Goal: Information Seeking & Learning: Learn about a topic

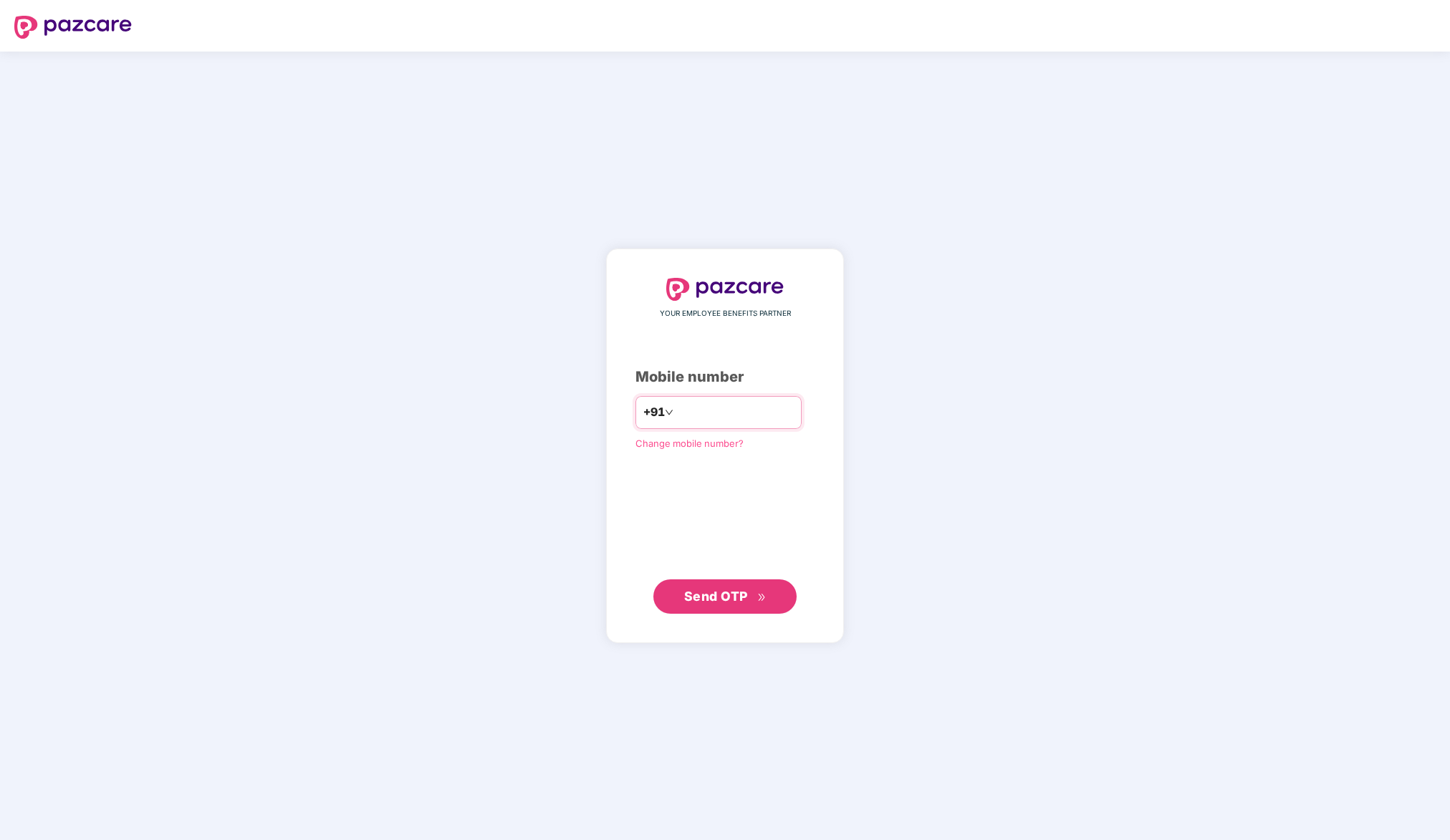
click at [690, 410] on input "number" at bounding box center [736, 413] width 118 height 23
type input "**********"
click at [713, 597] on span "Send OTP" at bounding box center [716, 596] width 64 height 15
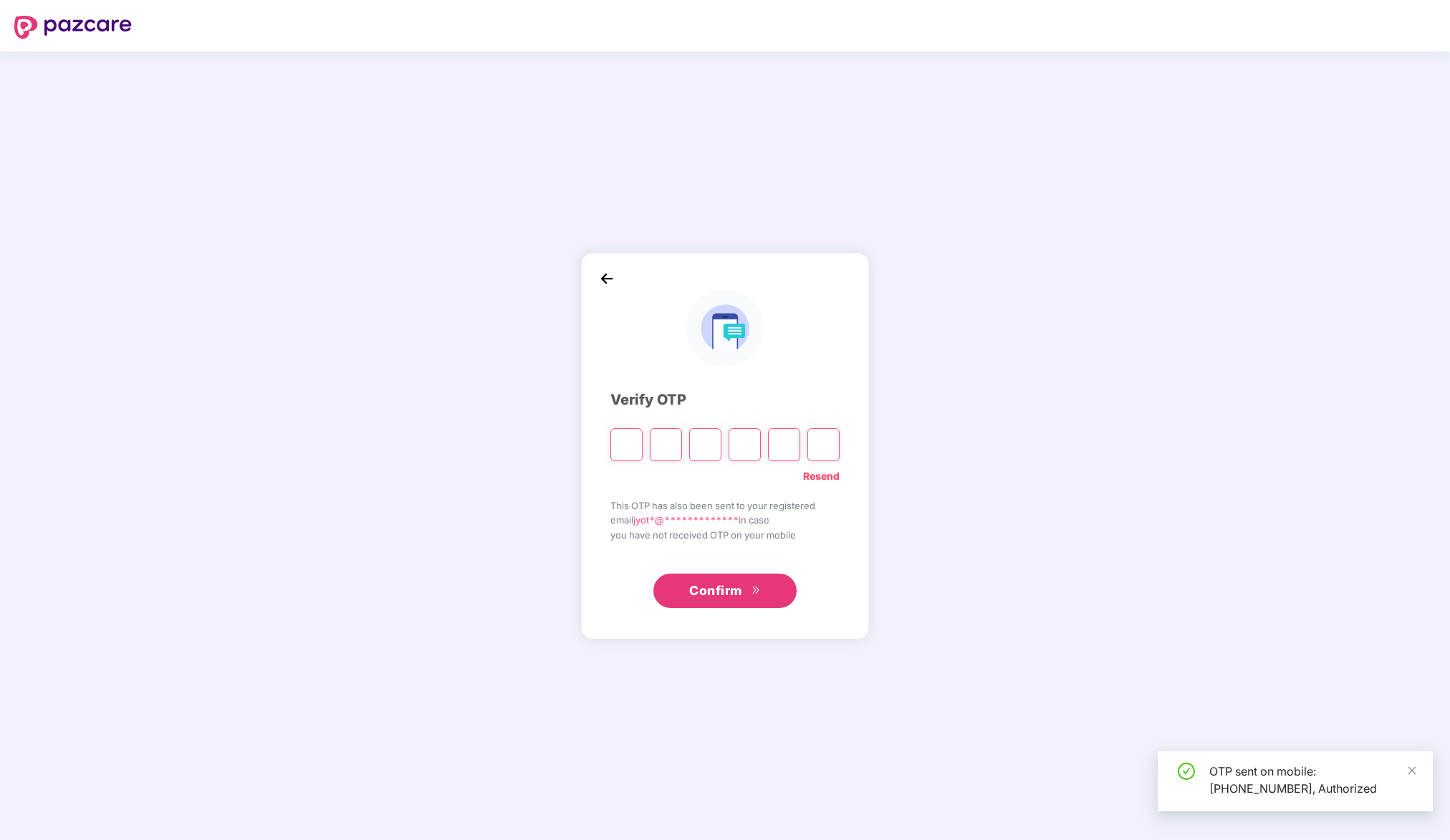
click at [635, 449] on input "Please enter verification code. Digit 1" at bounding box center [626, 445] width 32 height 33
type input "*"
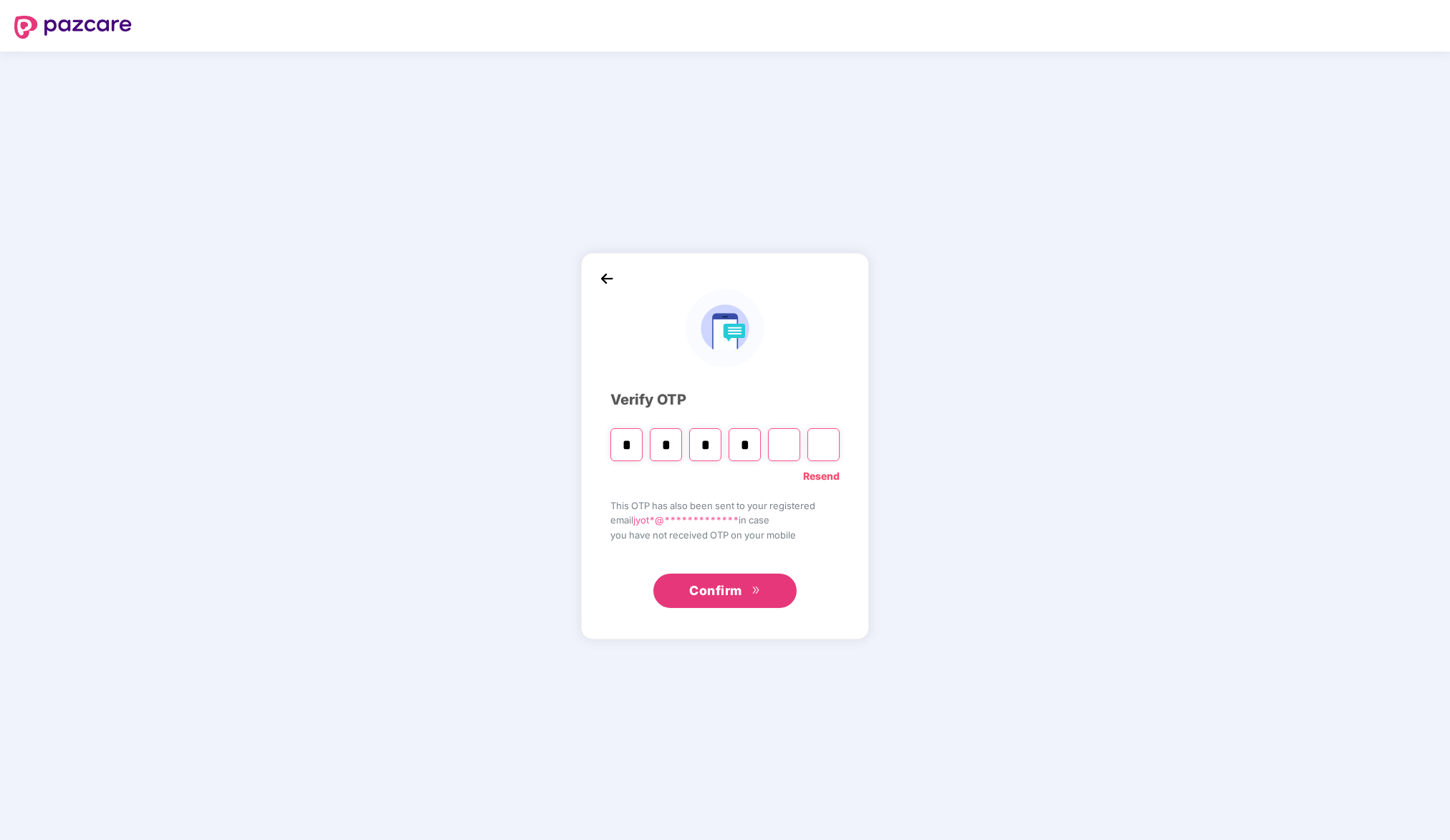
type input "*"
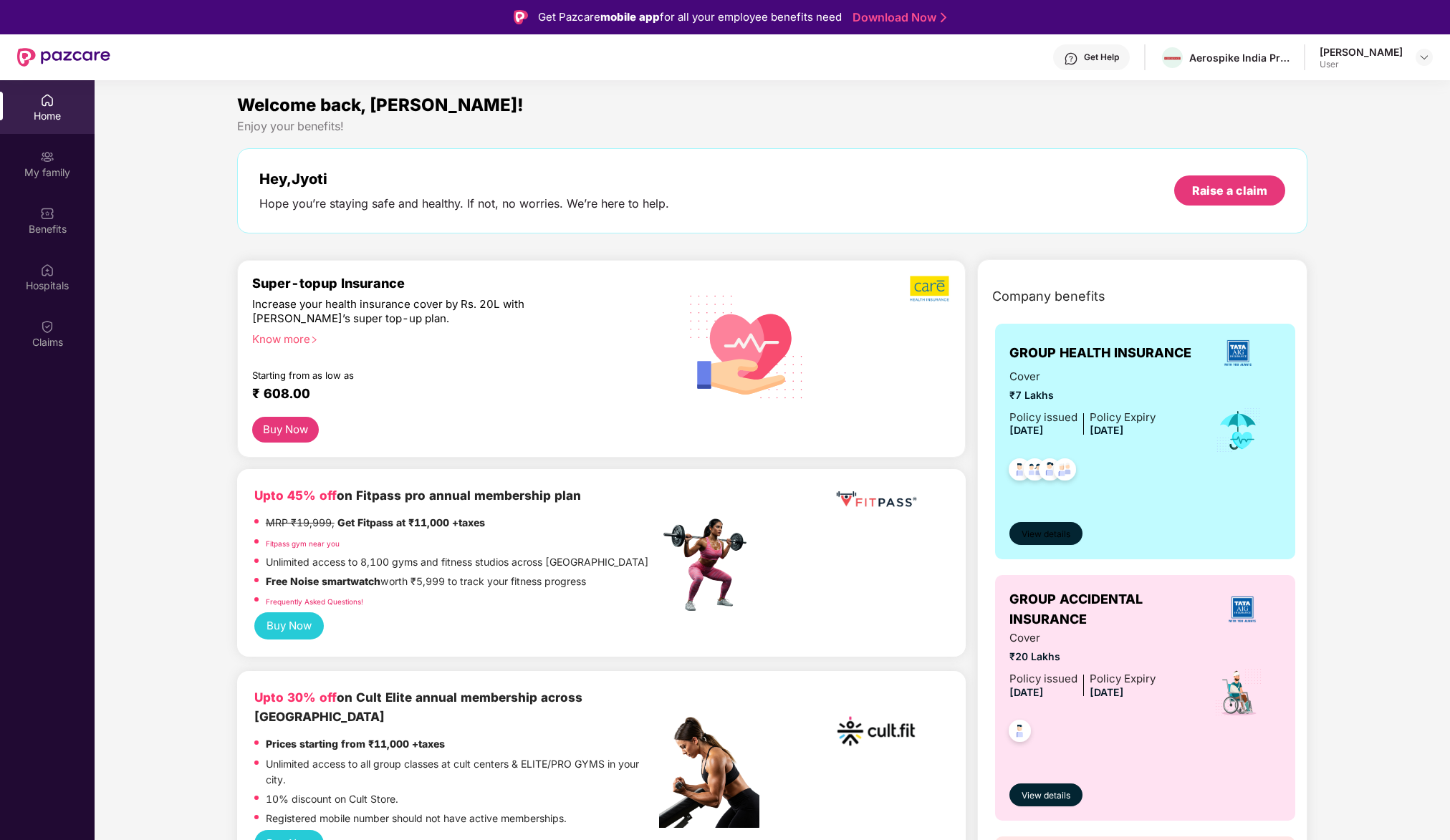
click at [1054, 534] on span "View details" at bounding box center [1046, 535] width 49 height 13
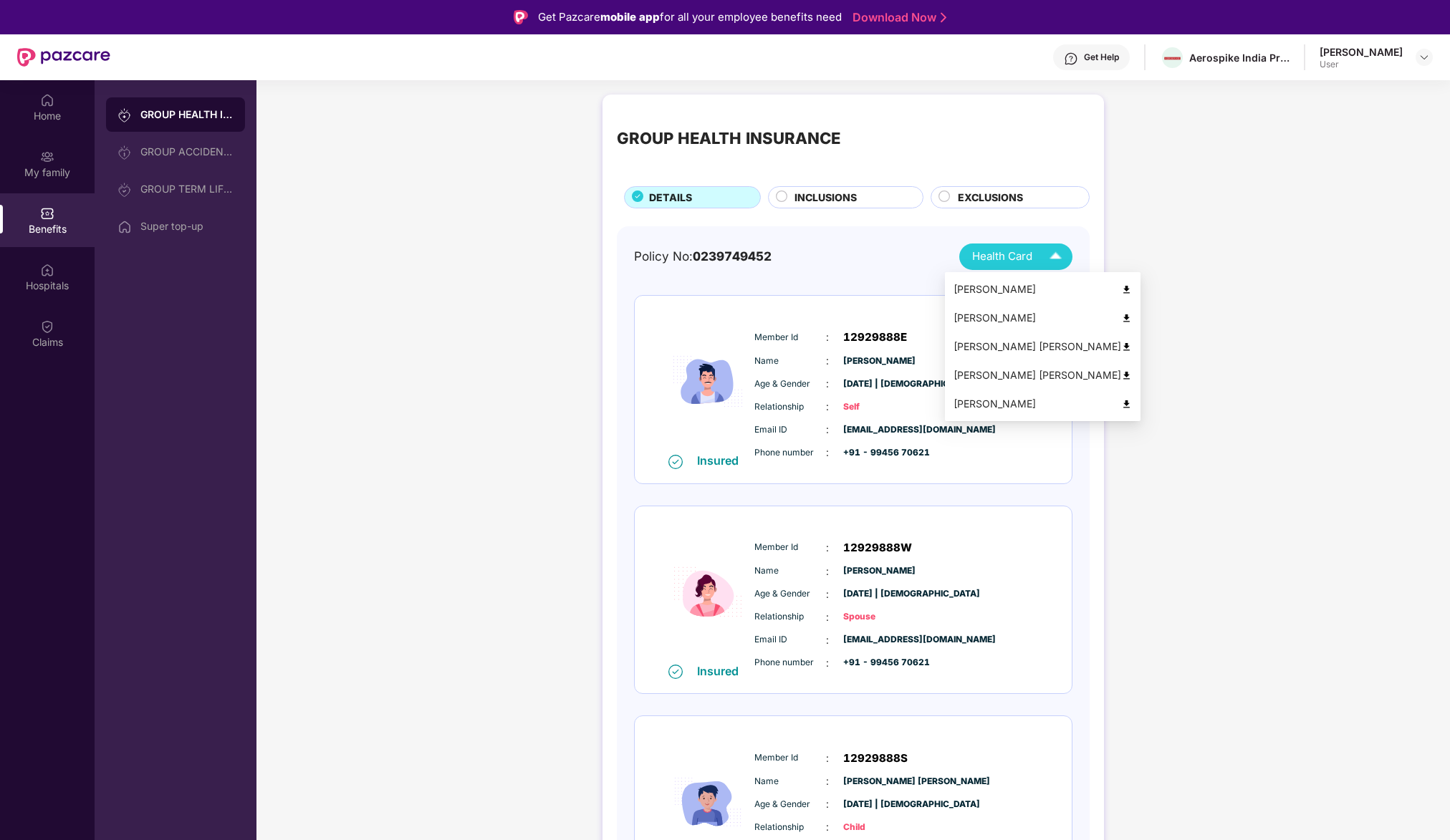
click at [1005, 378] on div "[PERSON_NAME] [PERSON_NAME]" at bounding box center [1043, 375] width 178 height 16
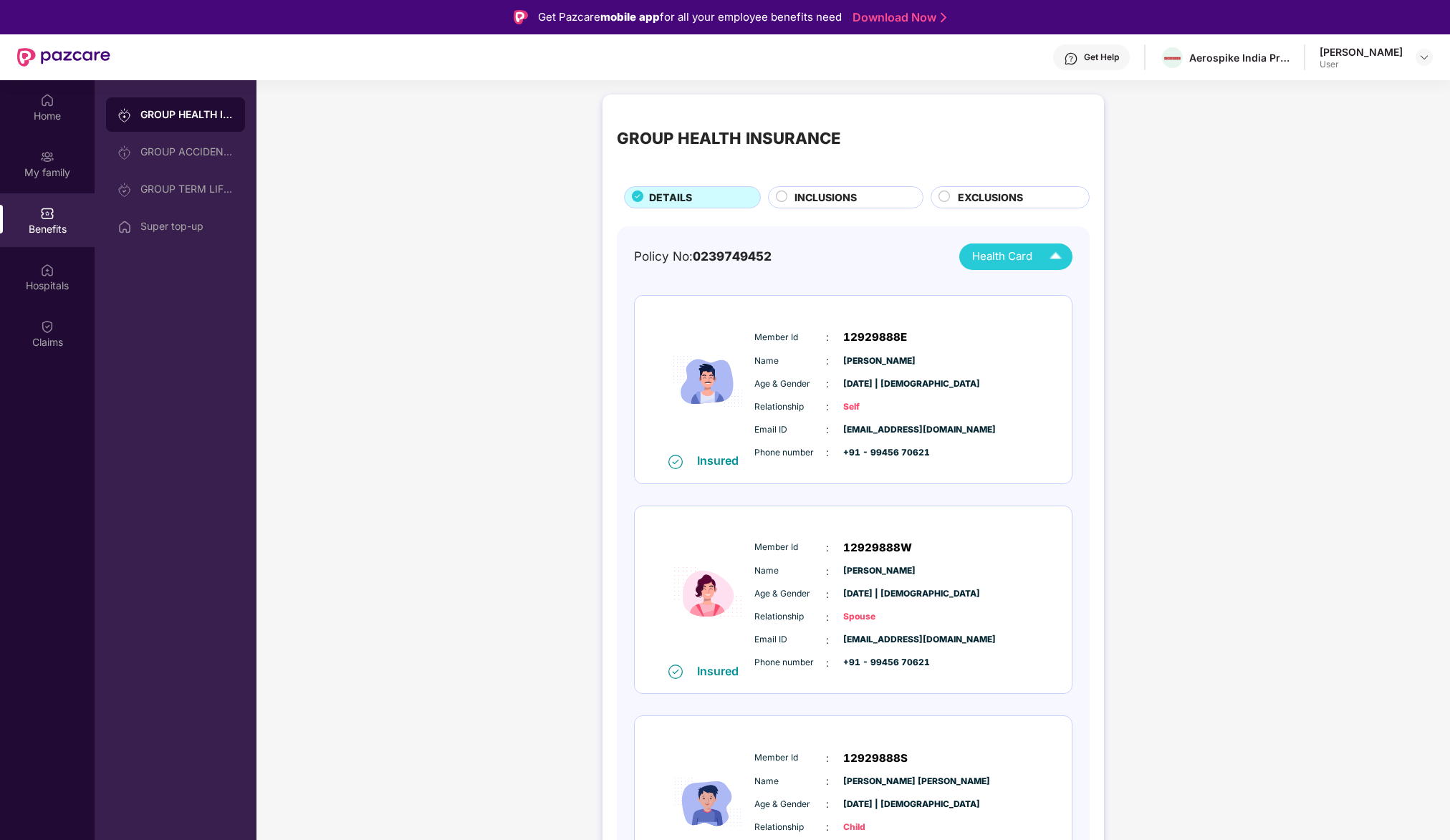
click at [873, 199] on div "INCLUSIONS" at bounding box center [851, 199] width 129 height 18
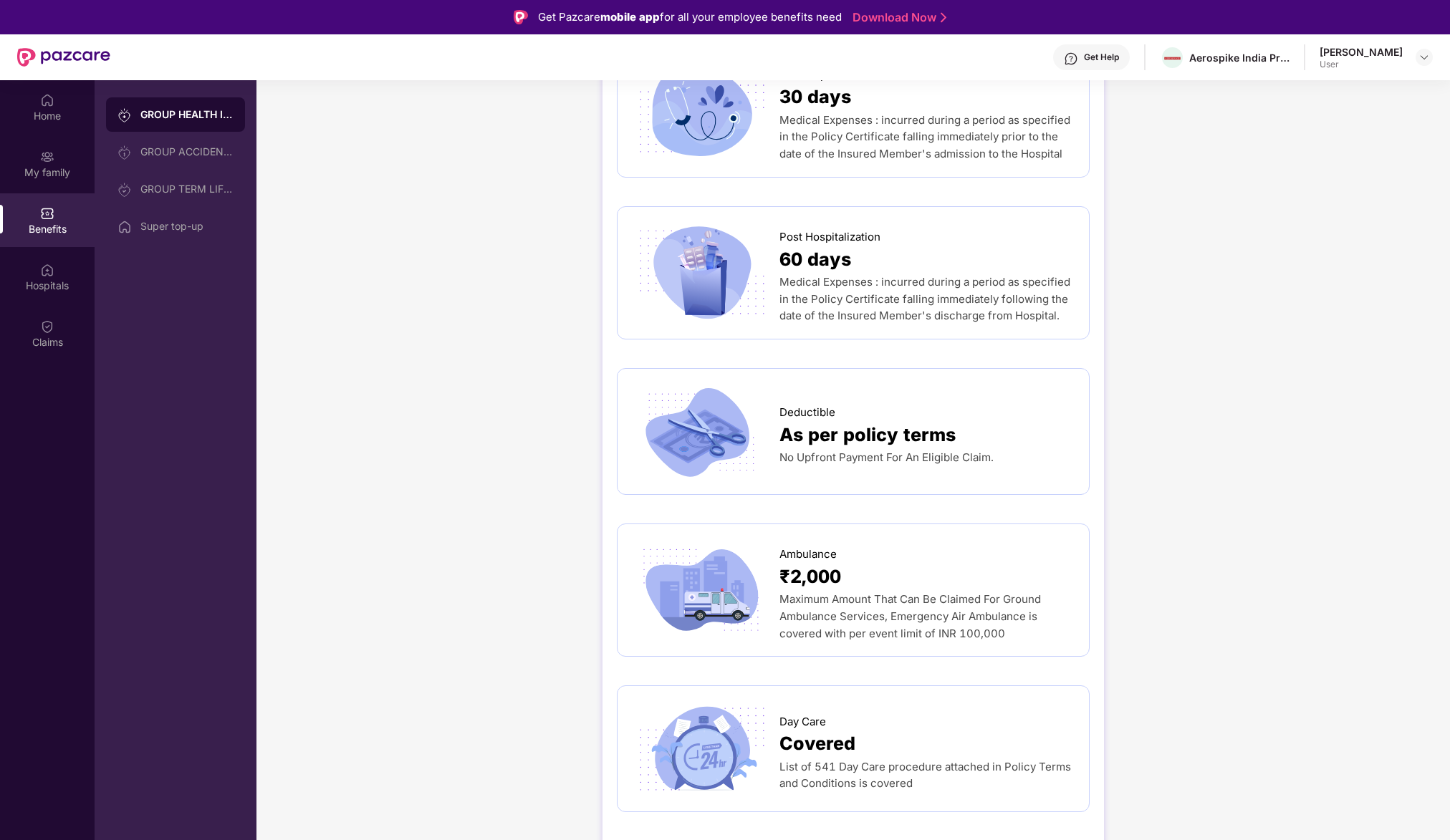
scroll to position [1168, 0]
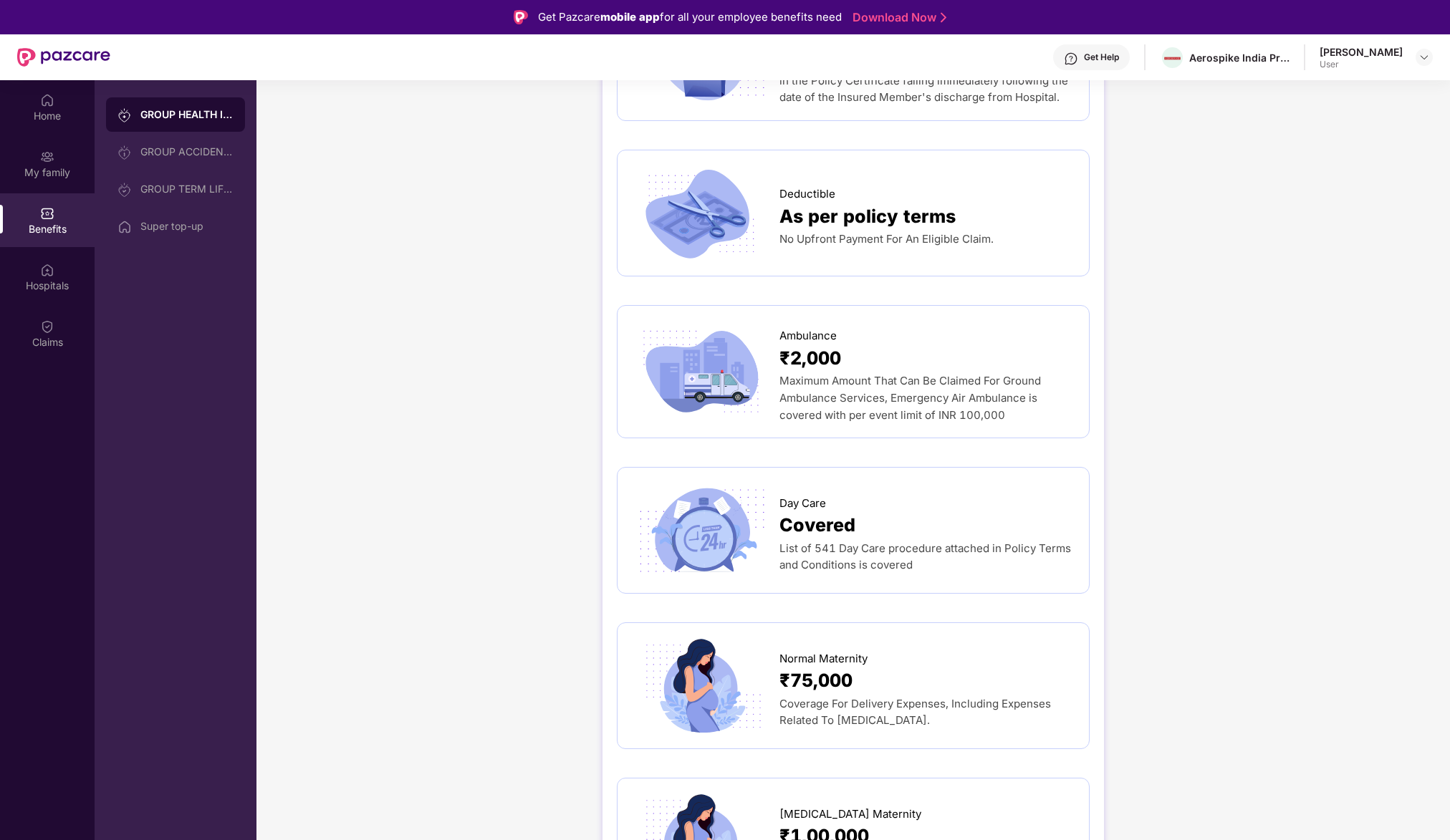
click at [875, 512] on div "Covered" at bounding box center [927, 526] width 295 height 28
click at [800, 512] on span "Covered" at bounding box center [818, 526] width 76 height 28
click at [724, 493] on img at bounding box center [702, 530] width 139 height 97
click at [830, 512] on span "Covered" at bounding box center [818, 526] width 76 height 28
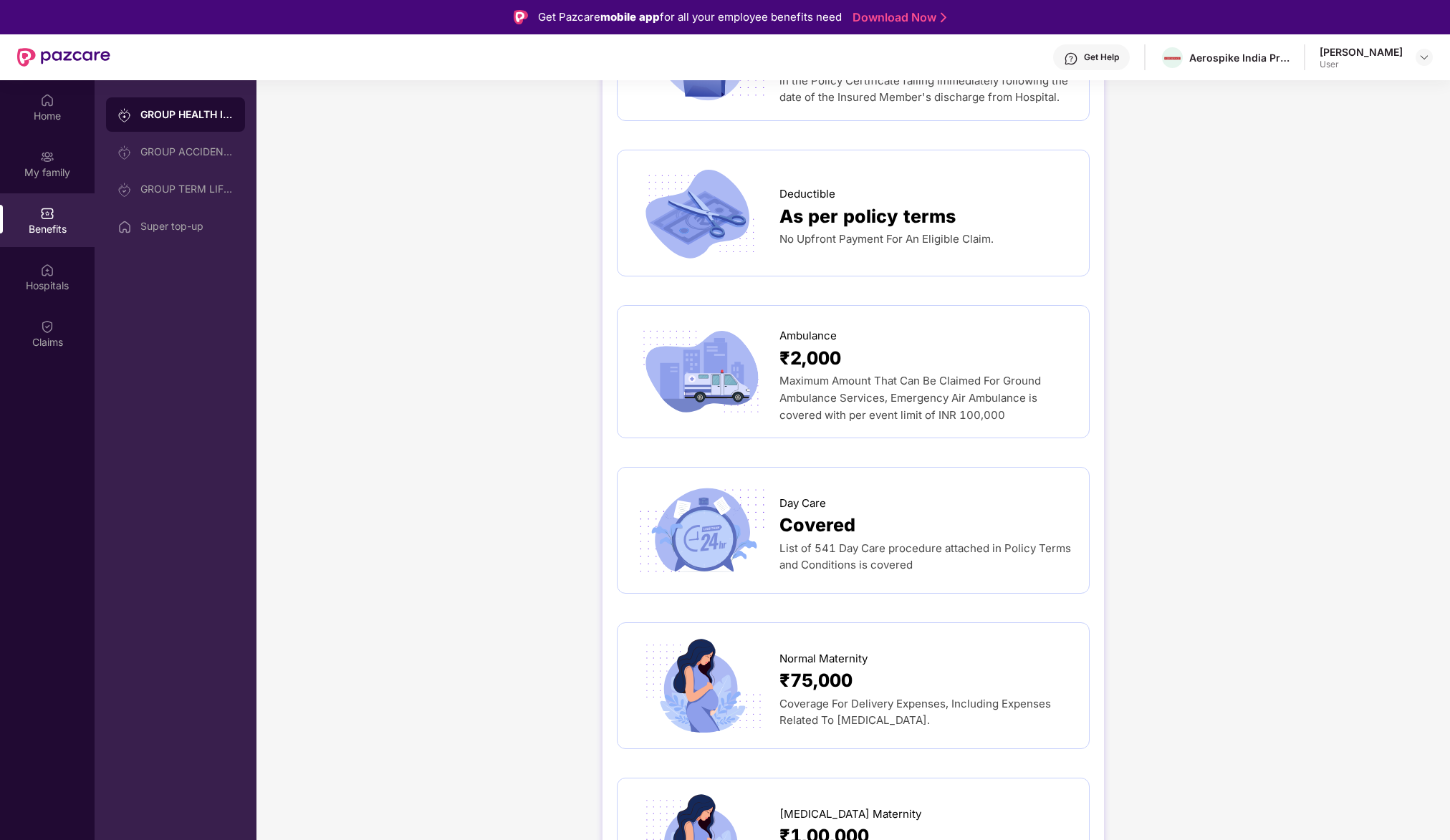
click at [830, 512] on span "Covered" at bounding box center [818, 526] width 76 height 28
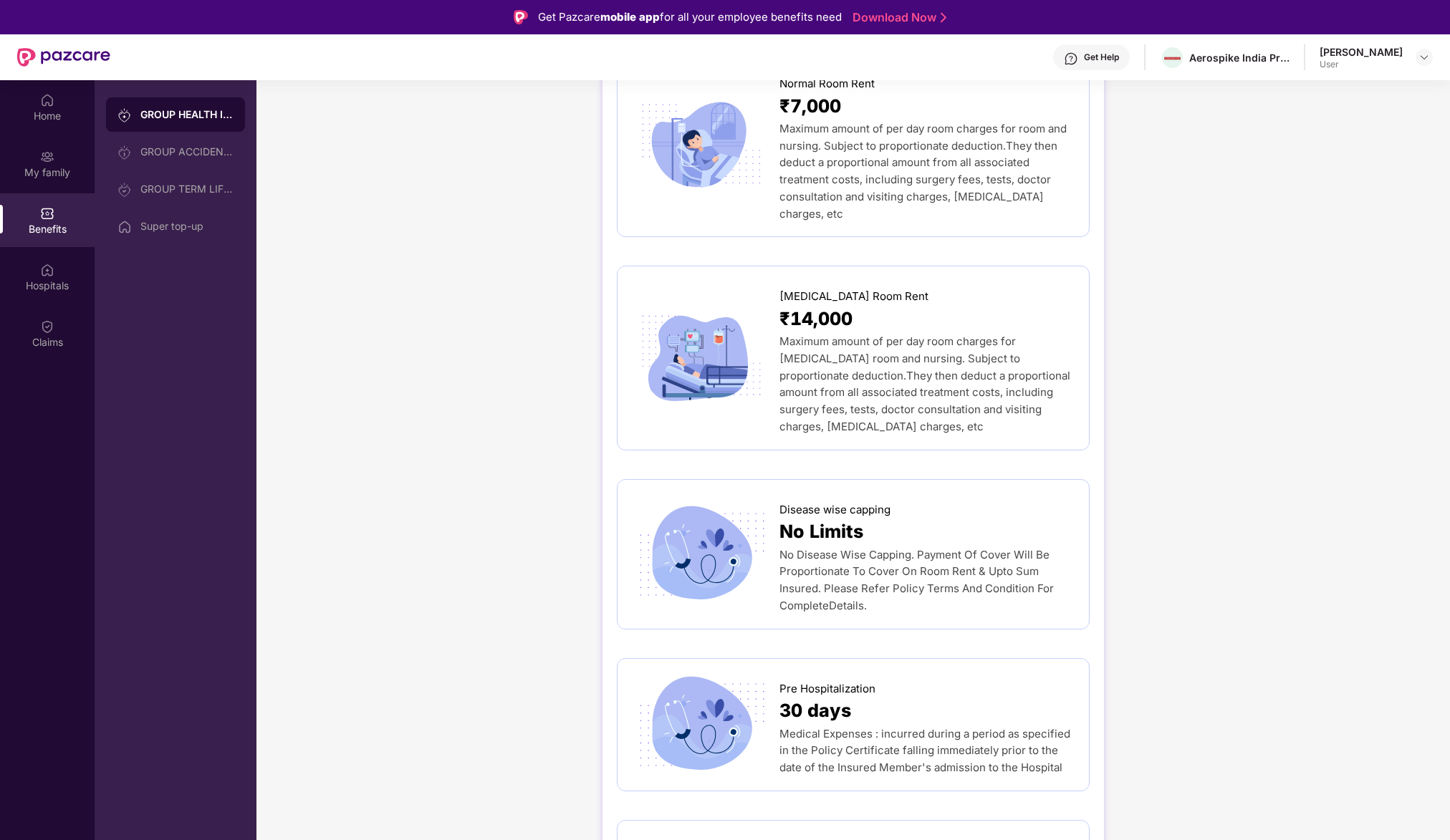
scroll to position [0, 0]
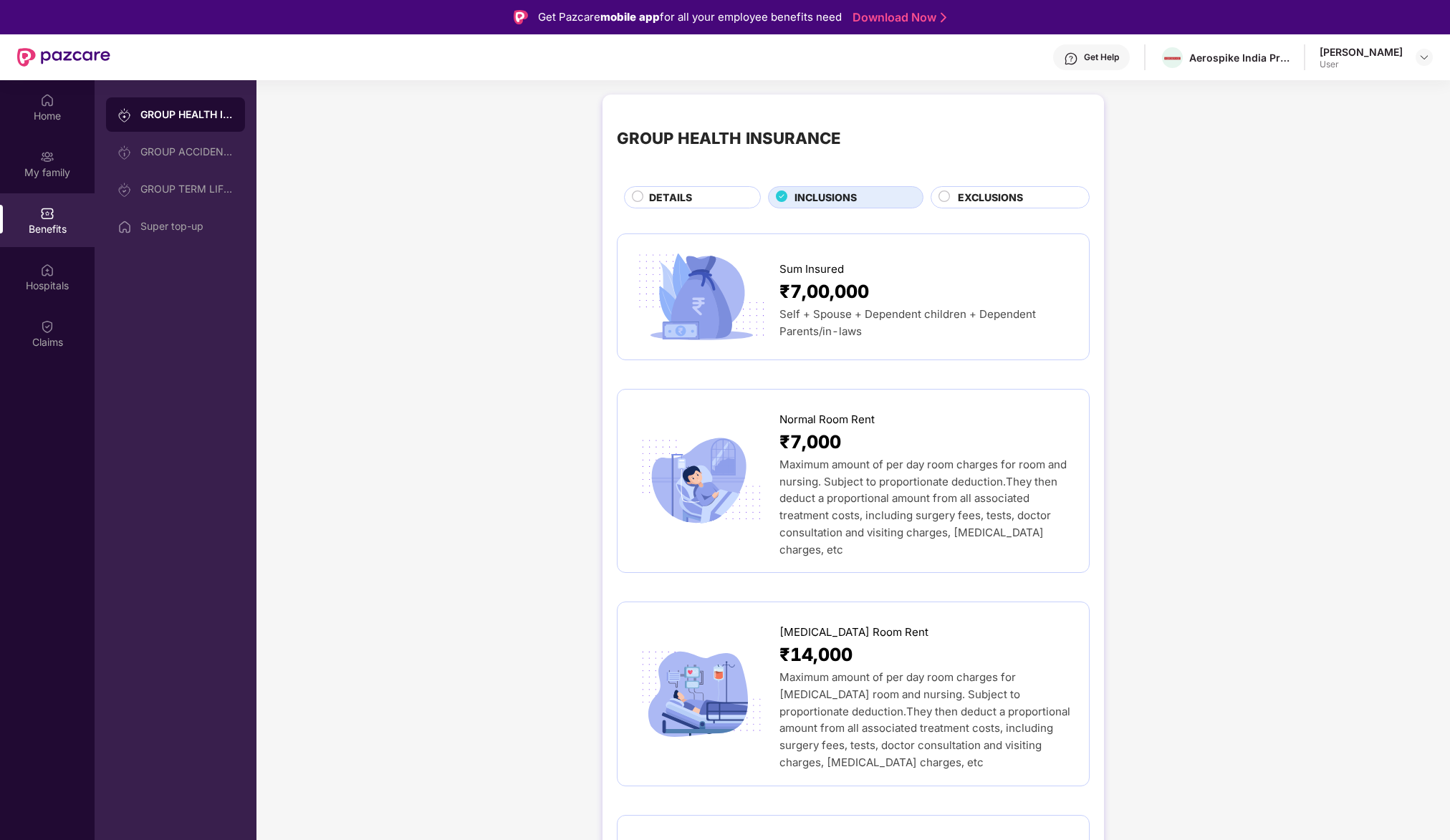
click at [971, 197] on span "EXCLUSIONS" at bounding box center [990, 197] width 66 height 16
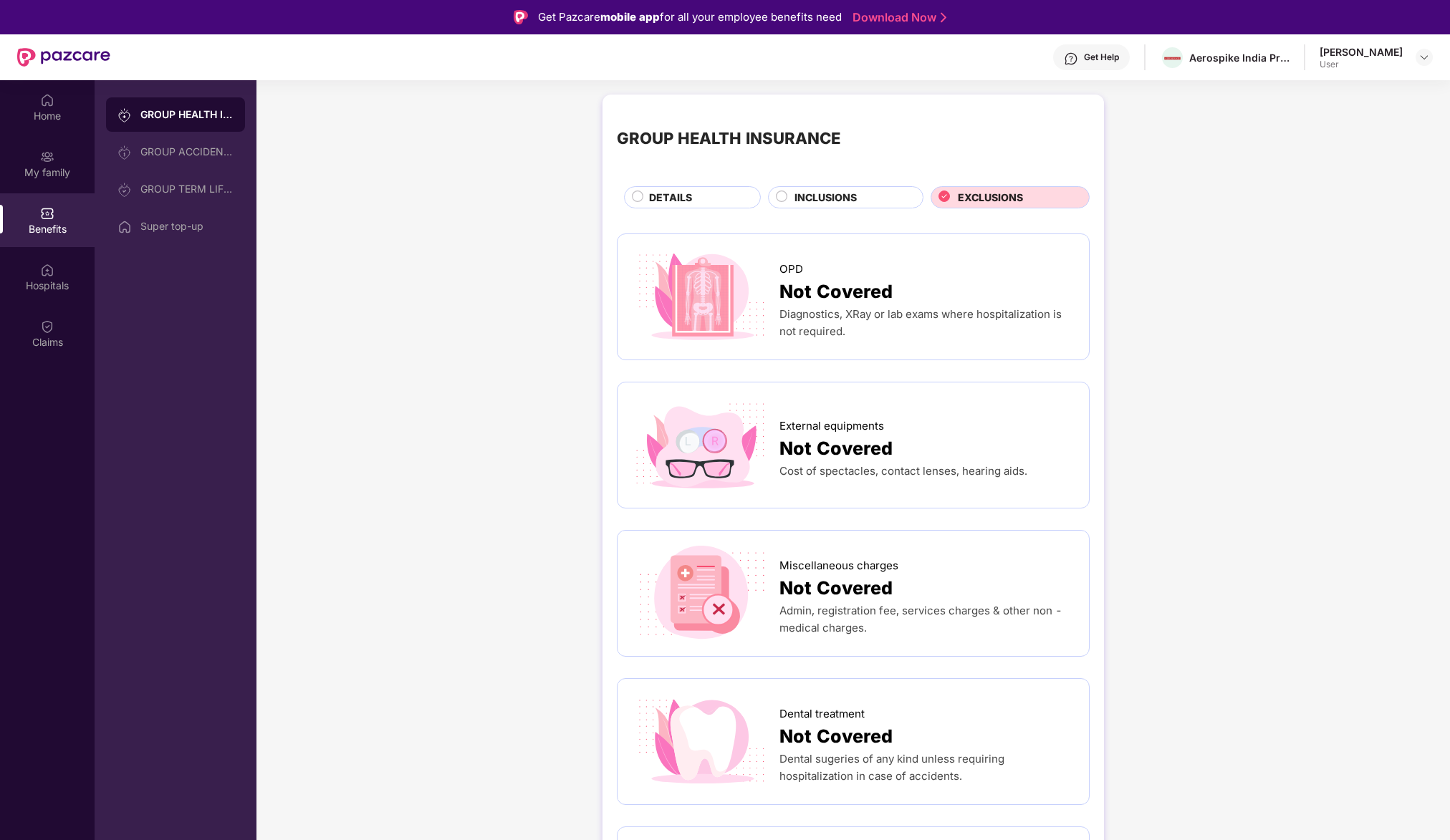
click at [854, 196] on span "INCLUSIONS" at bounding box center [825, 197] width 62 height 16
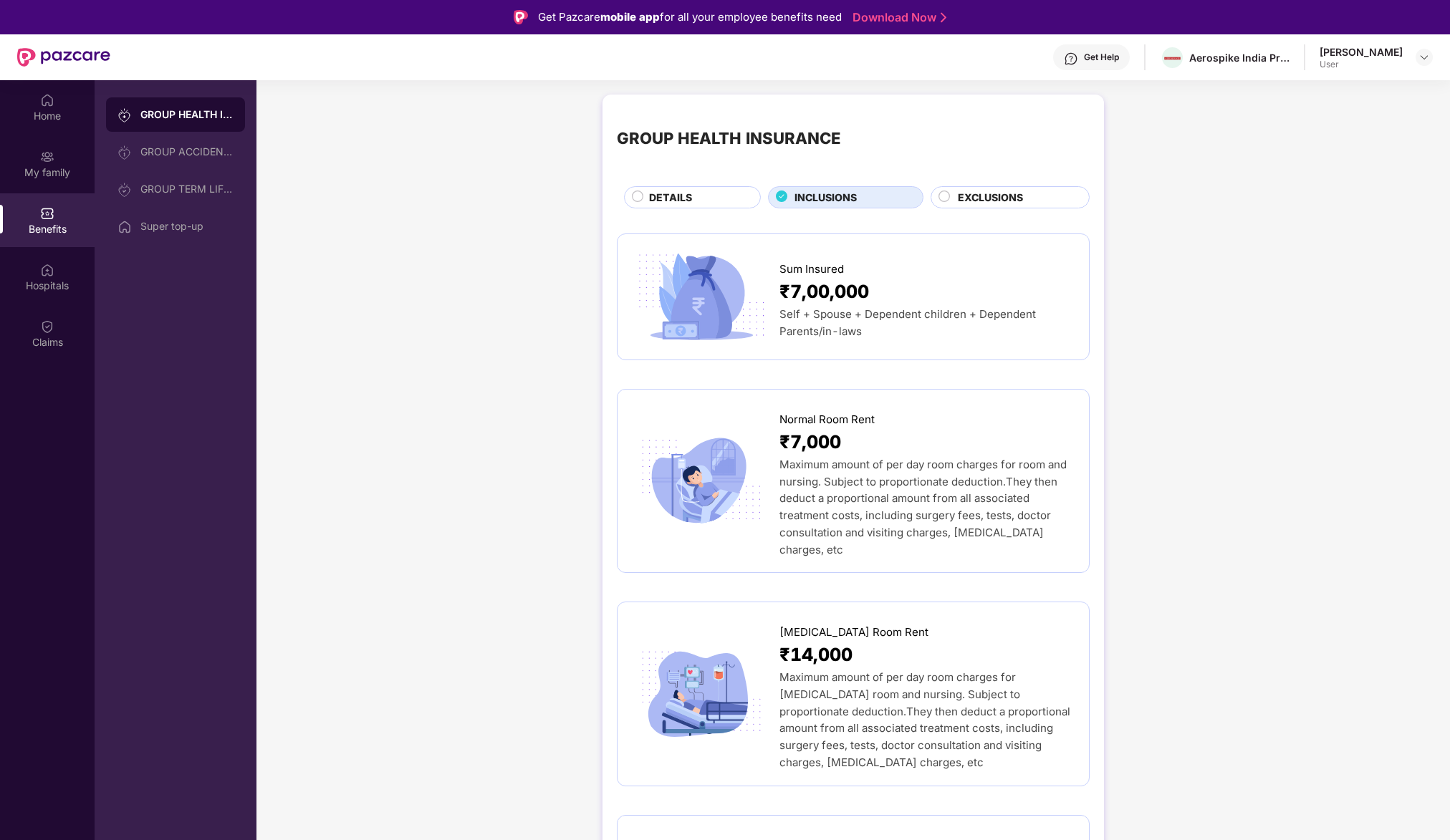
click at [989, 197] on span "EXCLUSIONS" at bounding box center [990, 197] width 66 height 16
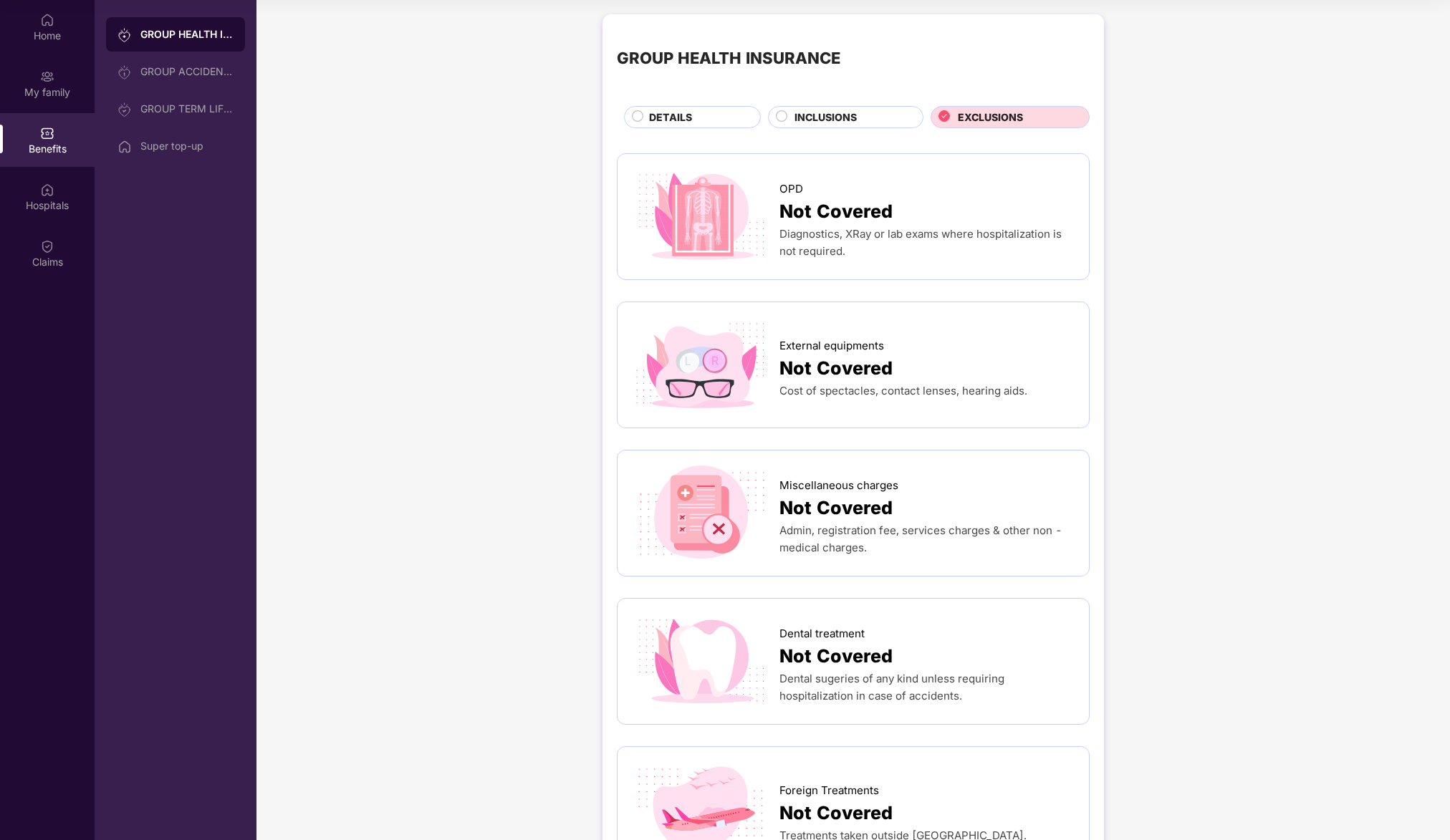
click at [833, 116] on span "INCLUSIONS" at bounding box center [825, 117] width 62 height 16
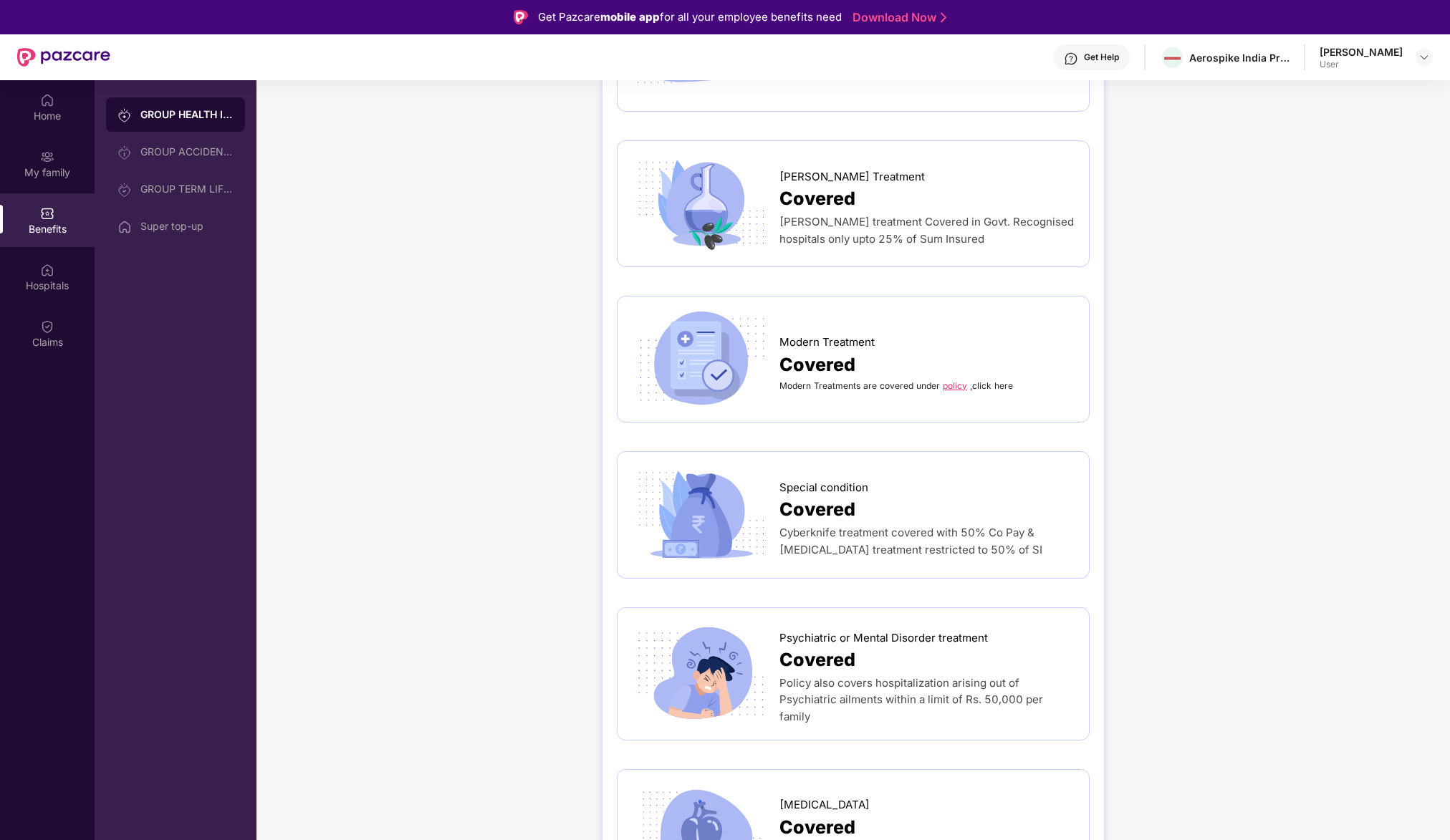
scroll to position [2427, 0]
click at [1003, 381] on span "here" at bounding box center [1004, 386] width 18 height 11
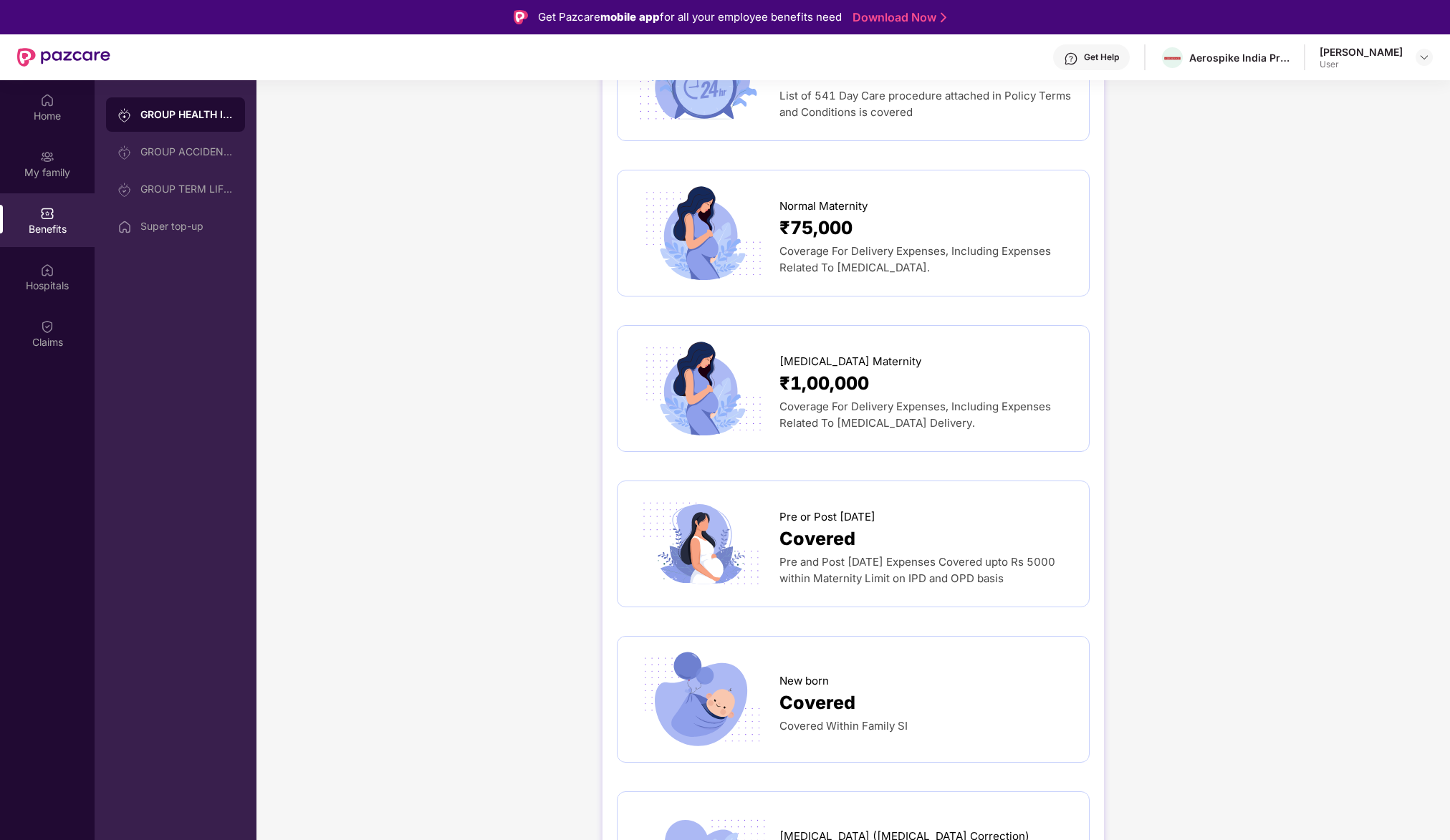
scroll to position [1597, 0]
